Goal: Task Accomplishment & Management: Use online tool/utility

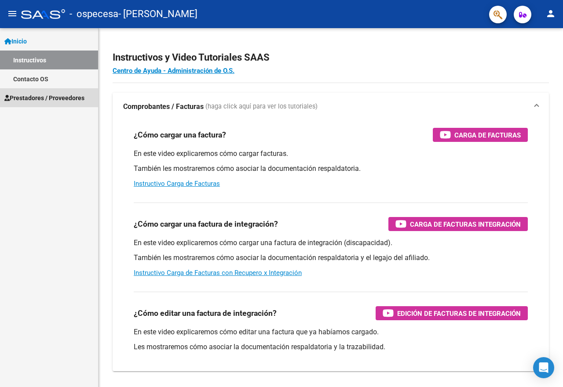
click at [48, 96] on span "Prestadores / Proveedores" at bounding box center [44, 98] width 80 height 10
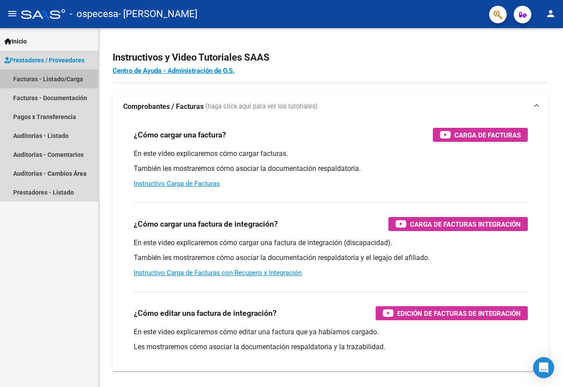
click at [50, 81] on link "Facturas - Listado/Carga" at bounding box center [49, 78] width 98 height 19
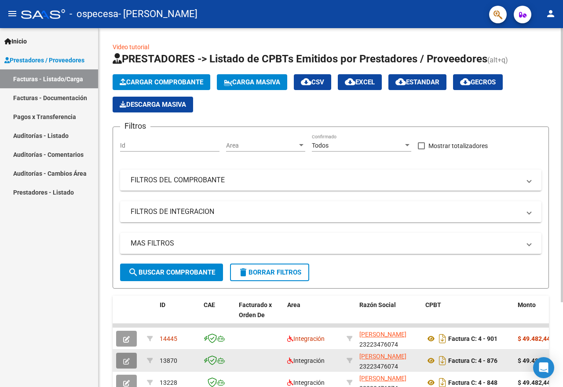
click at [130, 358] on button "button" at bounding box center [126, 361] width 21 height 16
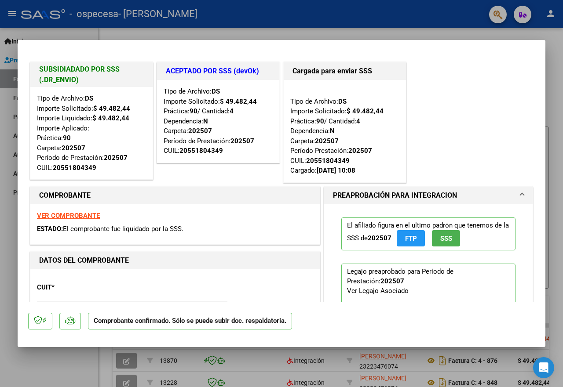
click at [124, 382] on div at bounding box center [281, 193] width 563 height 387
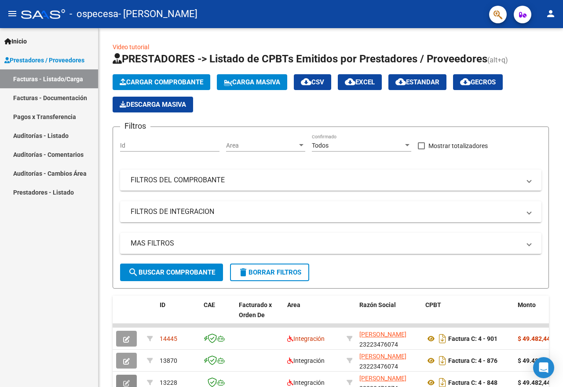
click at [124, 382] on icon "button" at bounding box center [126, 383] width 7 height 7
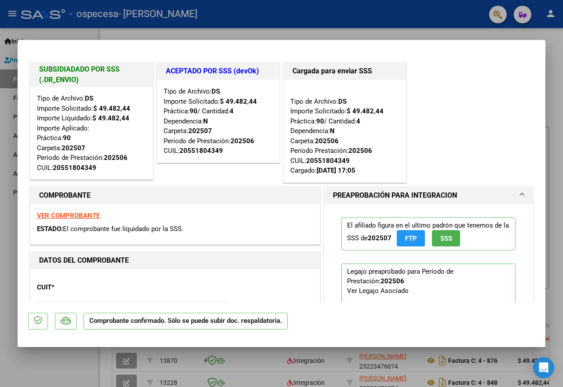
click at [44, 360] on div at bounding box center [281, 193] width 563 height 387
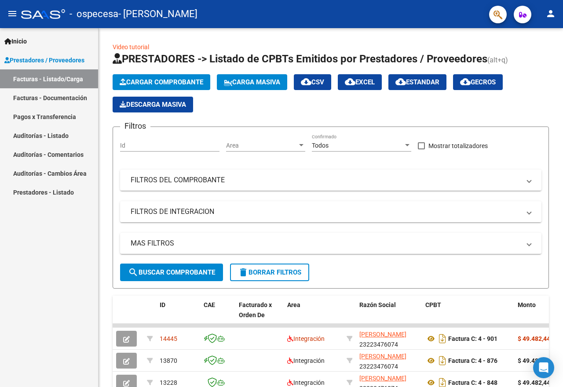
scroll to position [4, 0]
